Goal: Find specific page/section: Find specific page/section

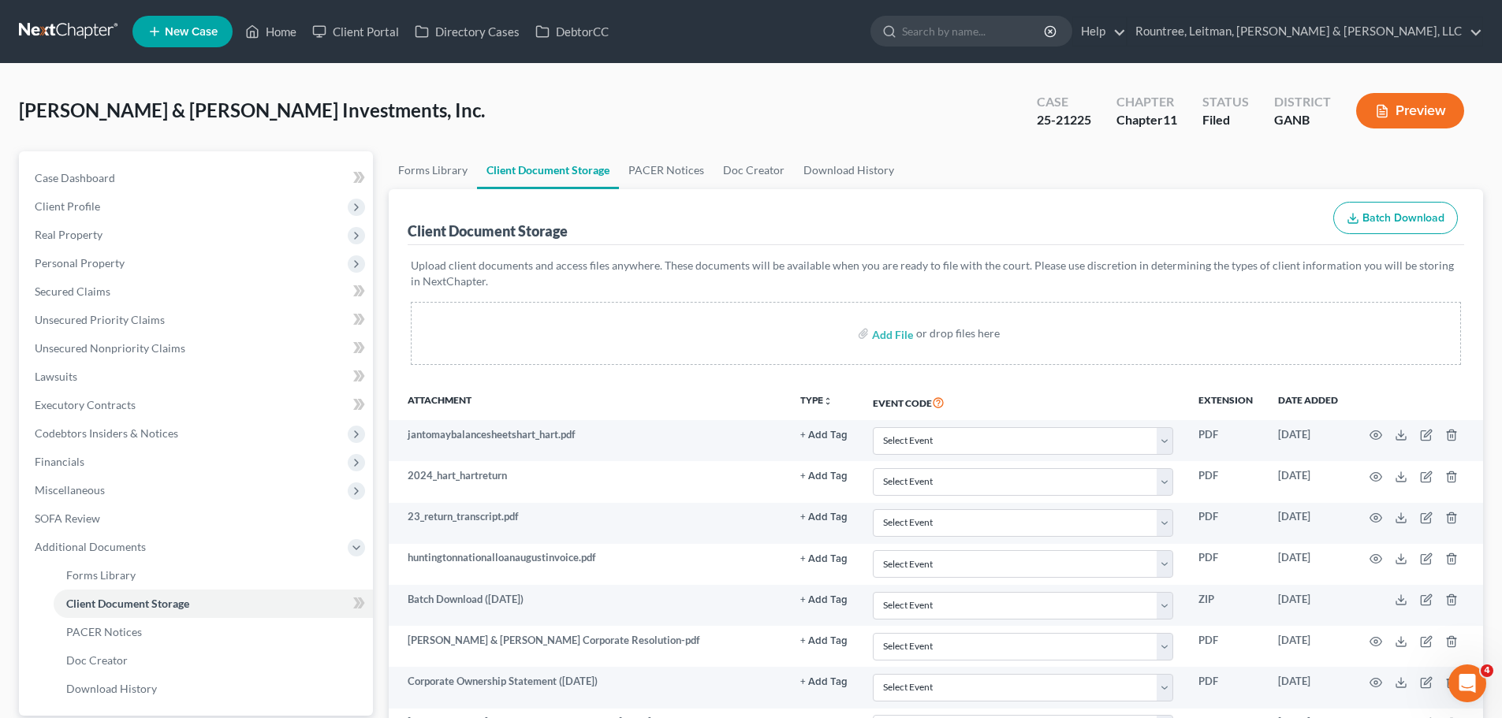
click at [98, 24] on link at bounding box center [69, 31] width 101 height 28
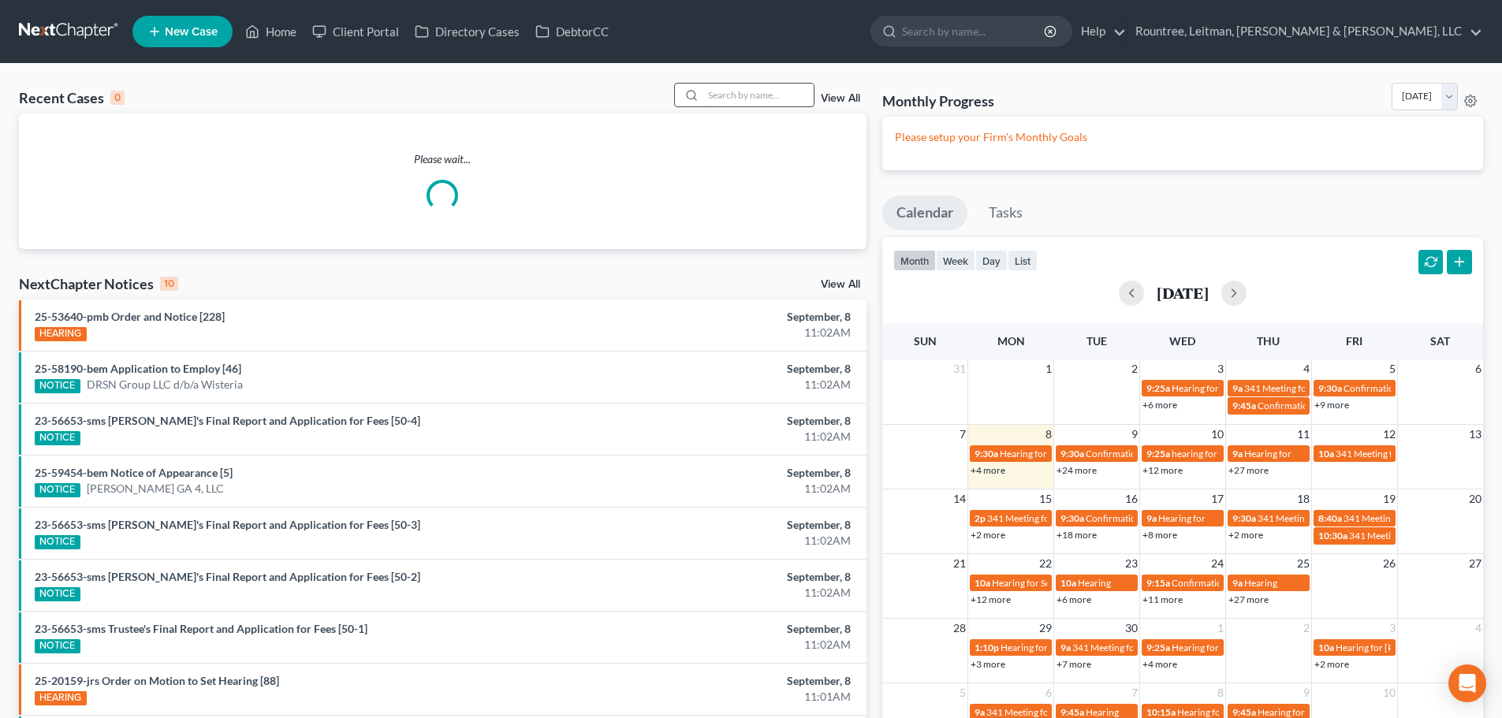
click at [737, 91] on input "search" at bounding box center [758, 95] width 110 height 23
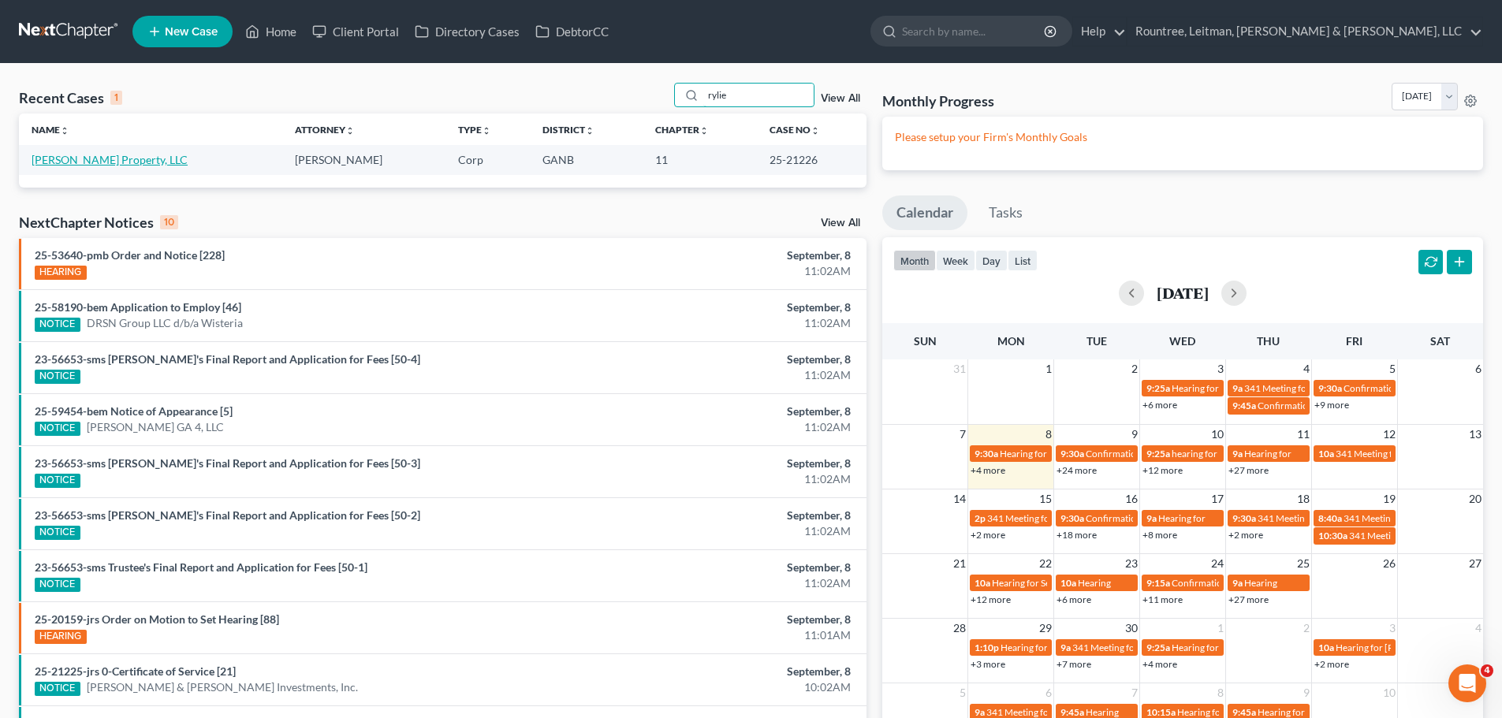
type input "rylie"
click at [135, 155] on link "[PERSON_NAME] Property, LLC" at bounding box center [110, 159] width 156 height 13
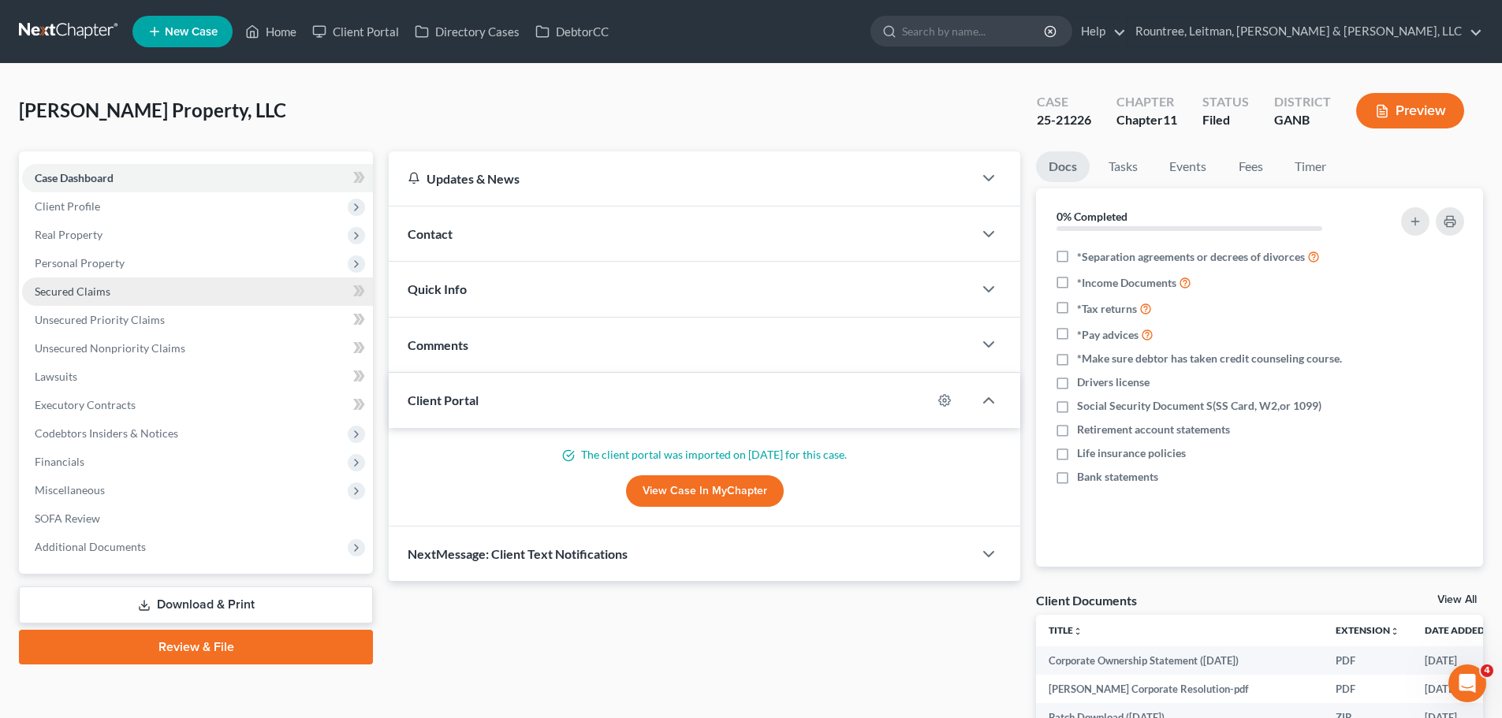
click at [121, 295] on link "Secured Claims" at bounding box center [197, 292] width 351 height 28
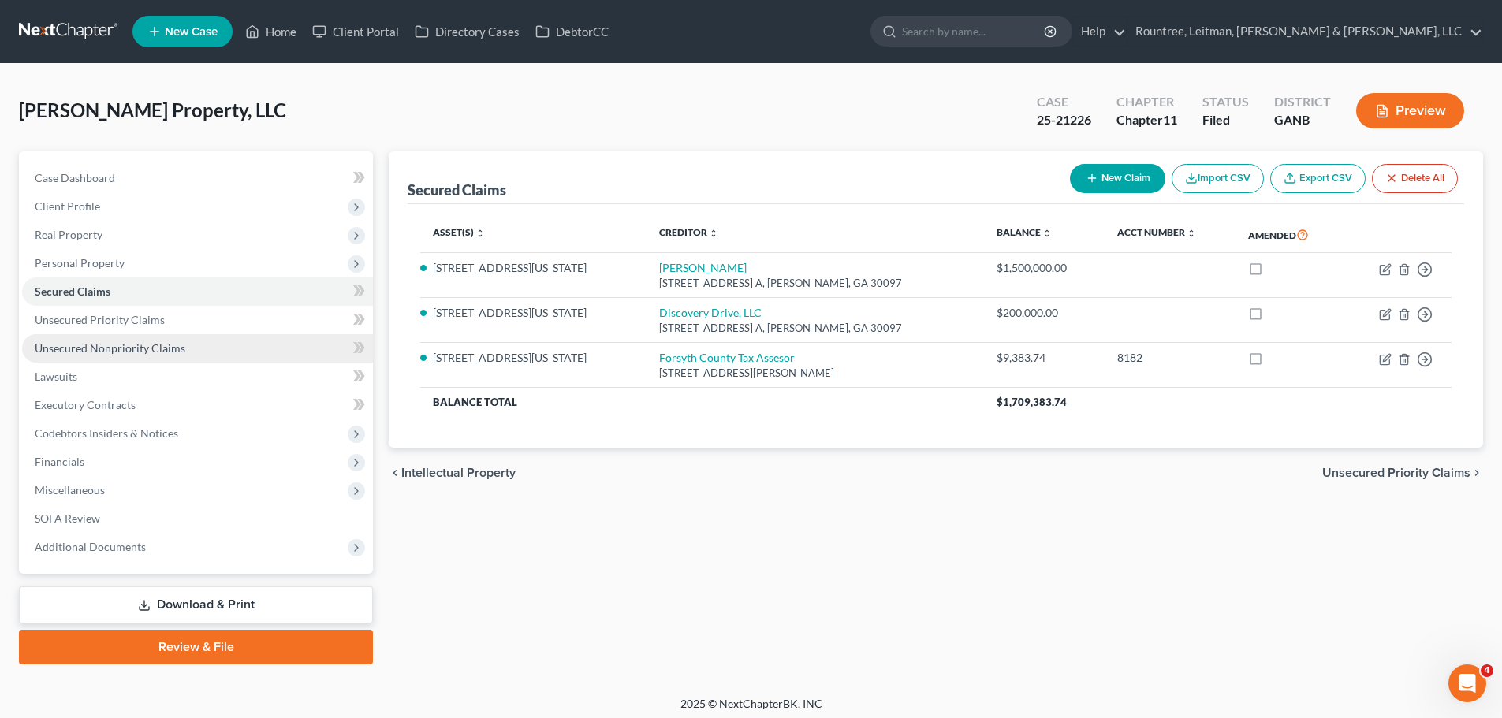
click at [151, 352] on span "Unsecured Nonpriority Claims" at bounding box center [110, 347] width 151 height 13
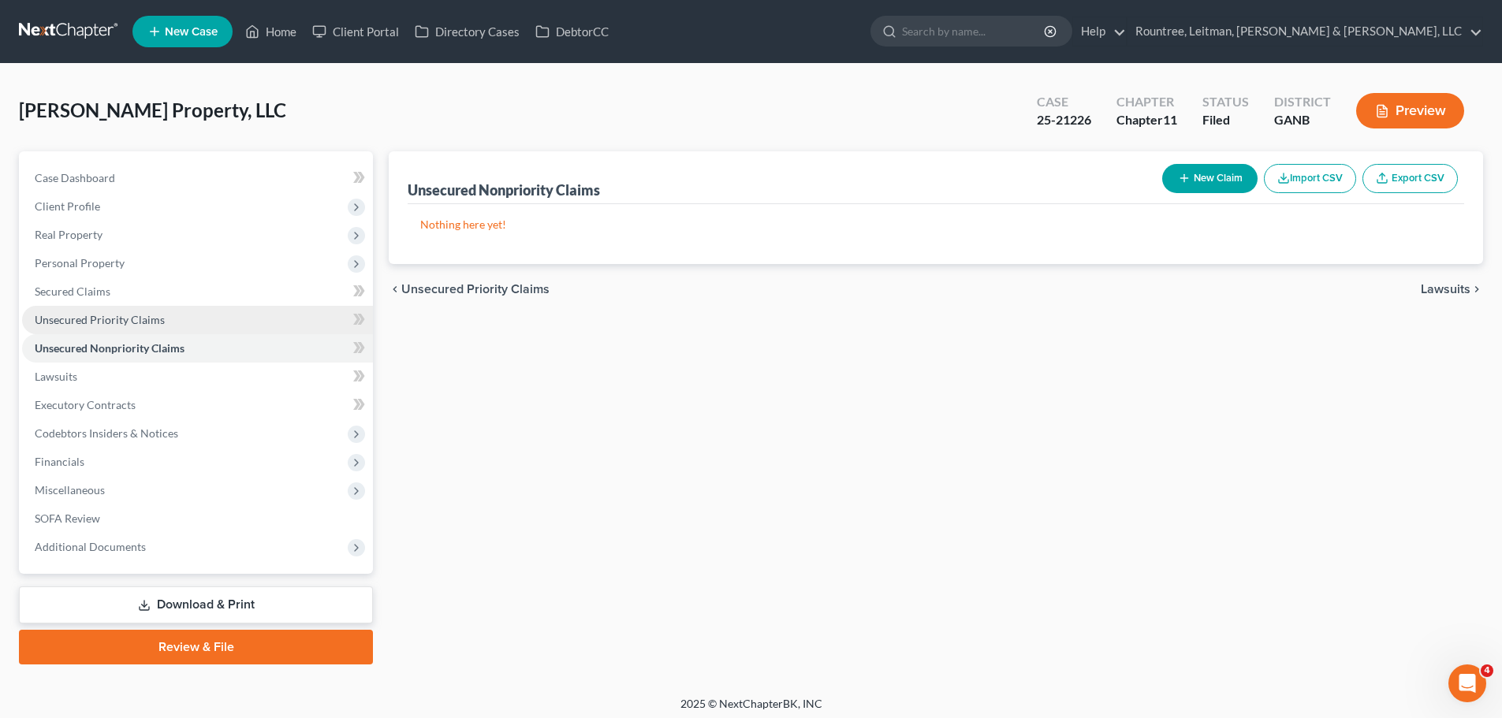
click at [150, 316] on span "Unsecured Priority Claims" at bounding box center [100, 319] width 130 height 13
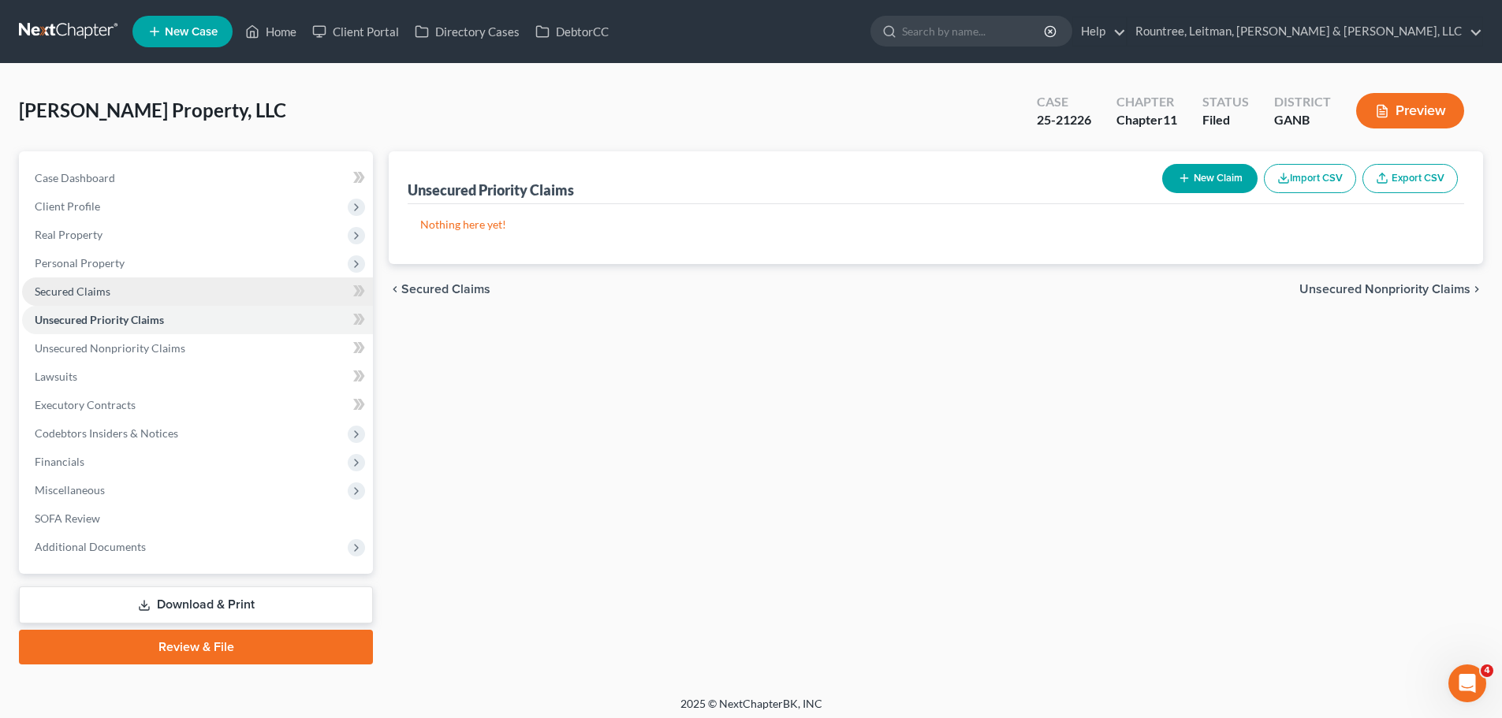
click at [132, 298] on link "Secured Claims" at bounding box center [197, 292] width 351 height 28
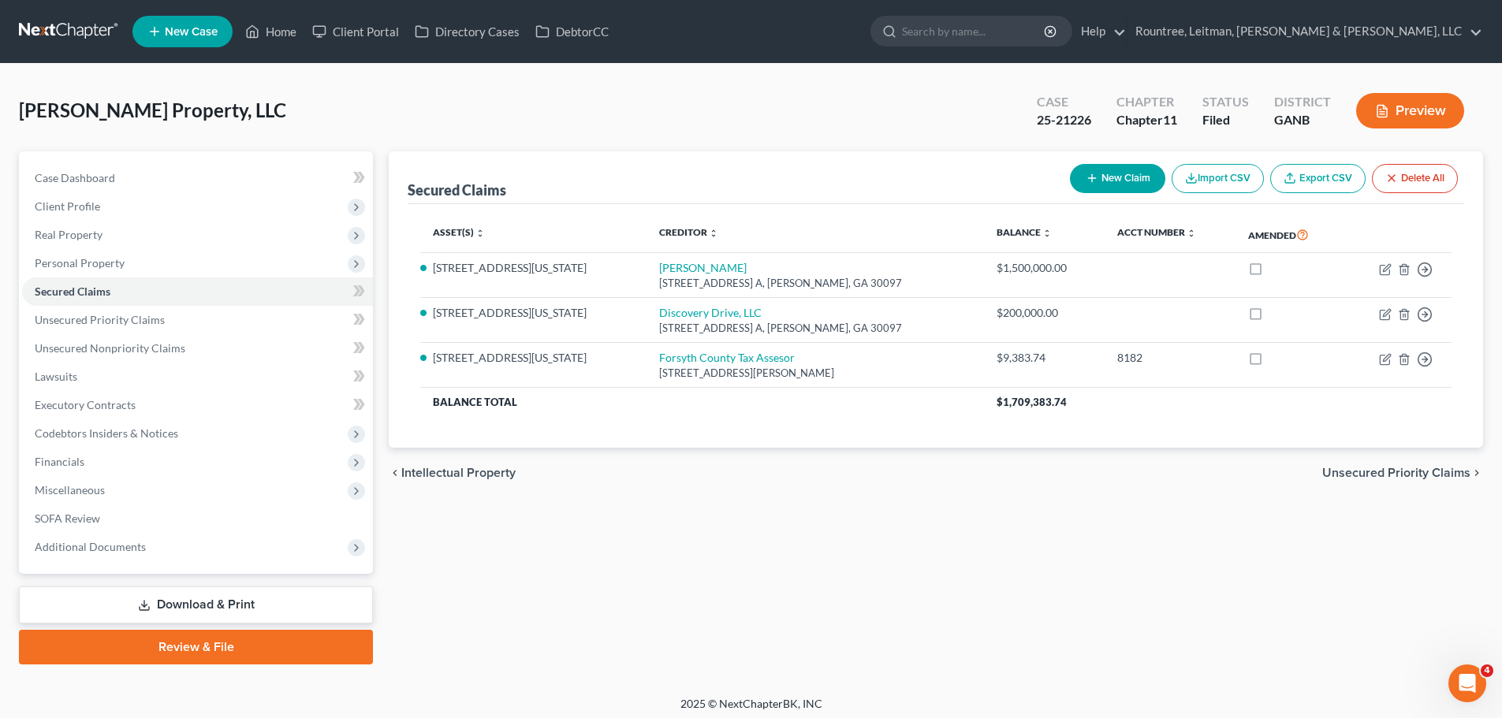
click at [1392, 602] on div "Secured Claims New Claim Import CSV Export CSV Delete All Asset(s) expand_more …" at bounding box center [936, 407] width 1110 height 513
